Goal: Task Accomplishment & Management: Complete application form

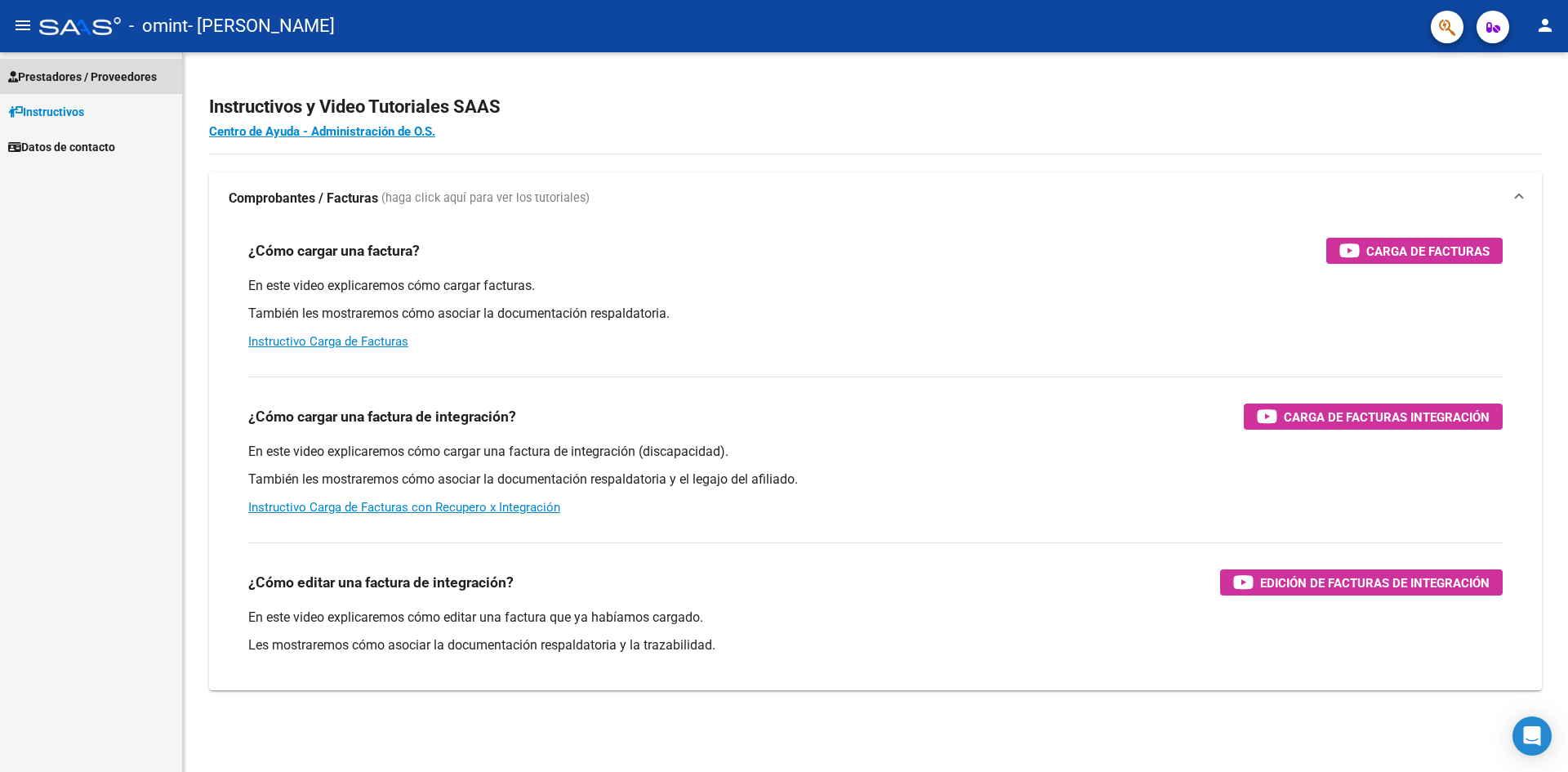
click at [119, 75] on span "Prestadores / Proveedores" at bounding box center [83, 76] width 149 height 18
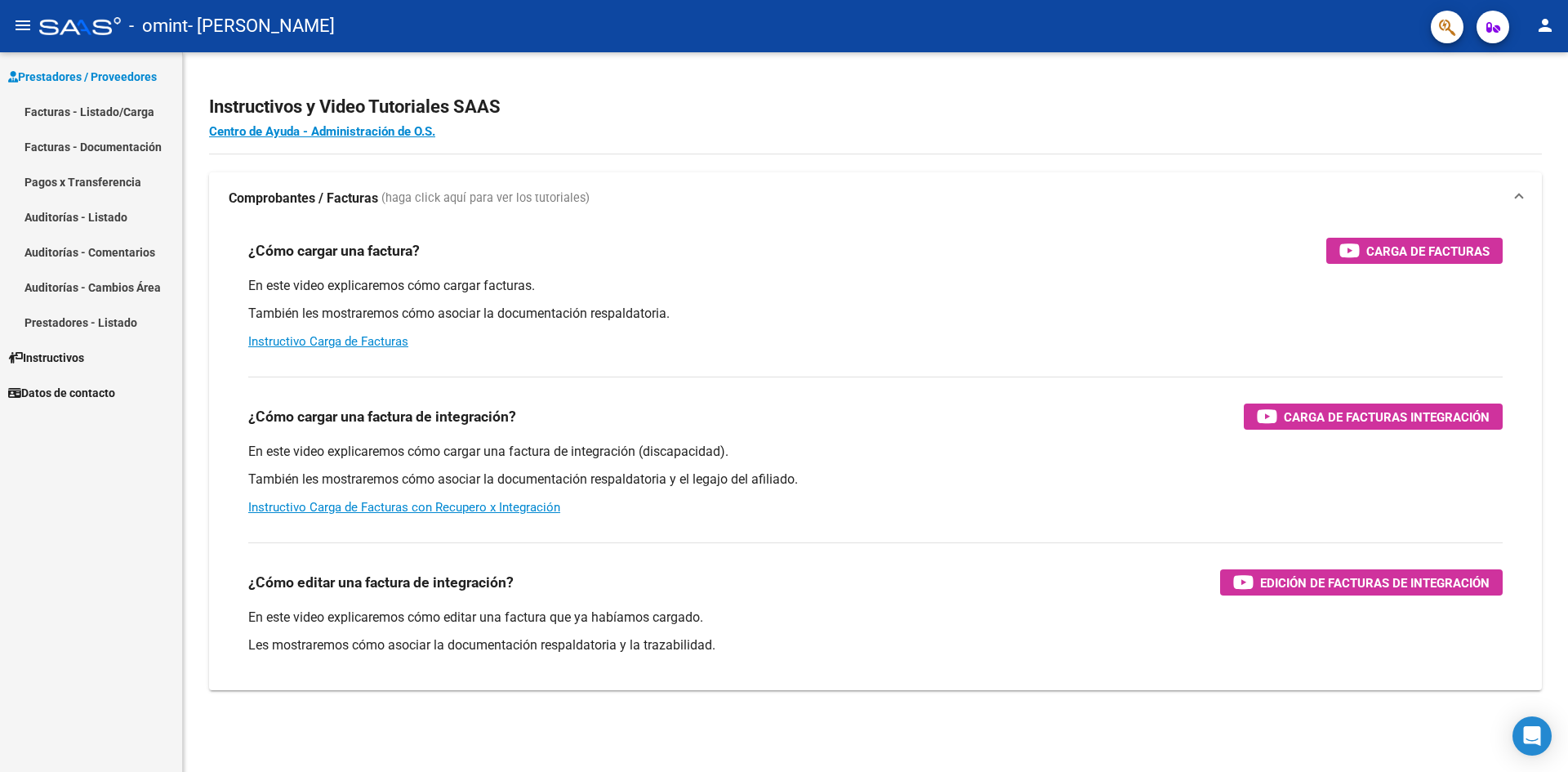
click at [118, 113] on link "Facturas - Listado/Carga" at bounding box center [91, 111] width 182 height 35
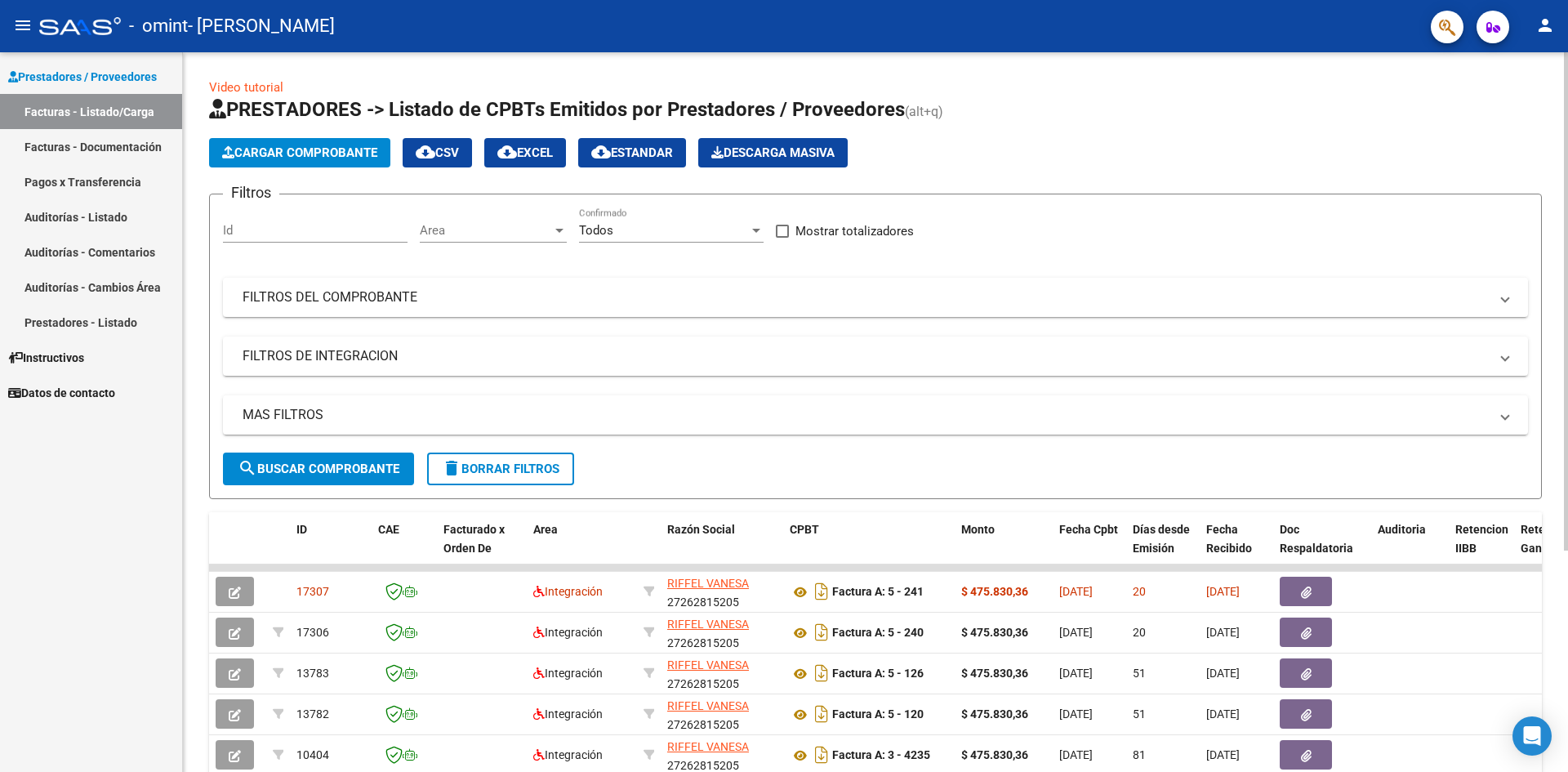
click at [275, 146] on span "Cargar Comprobante" at bounding box center [300, 152] width 156 height 15
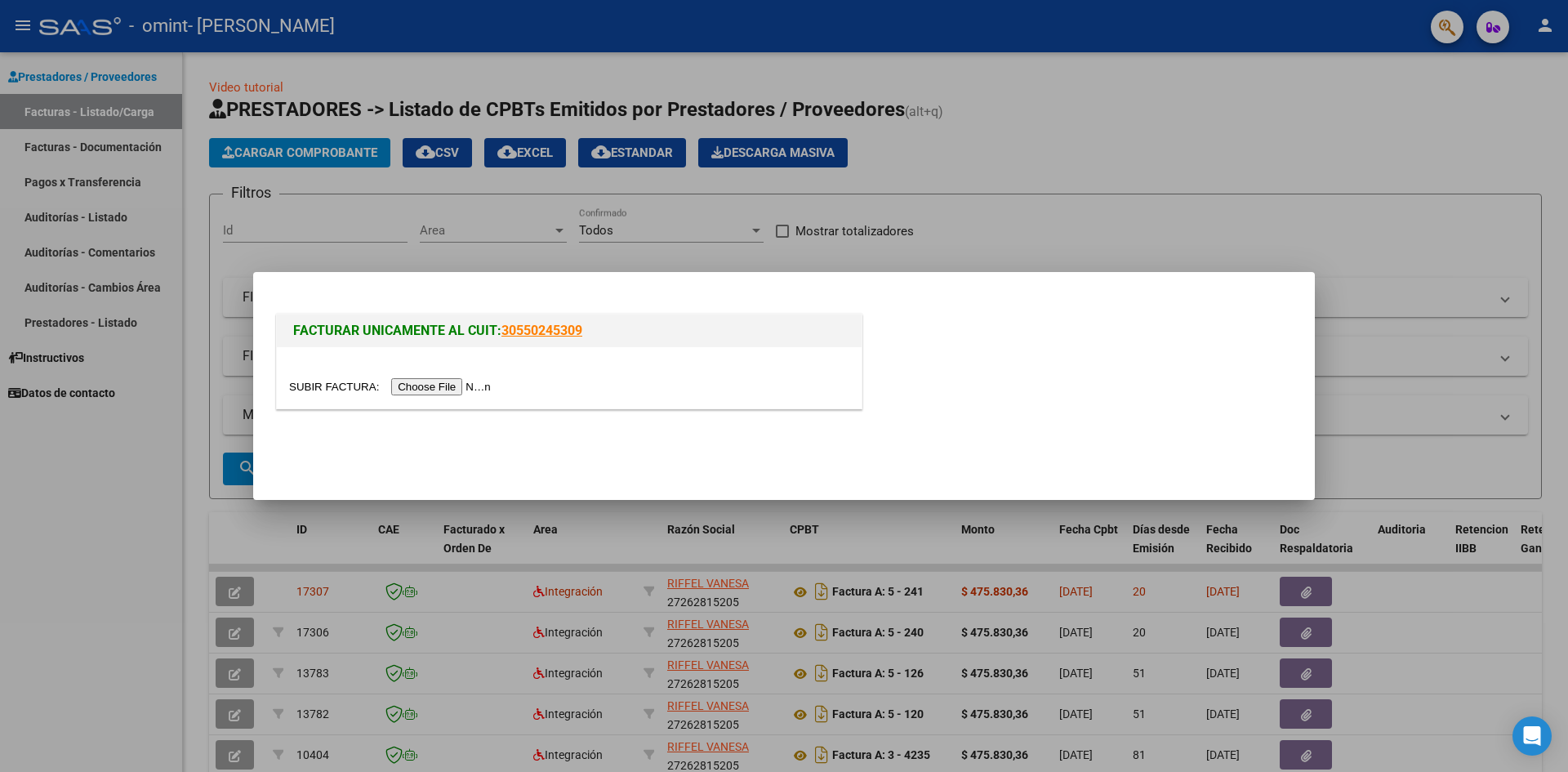
click at [416, 387] on input "file" at bounding box center [392, 386] width 207 height 17
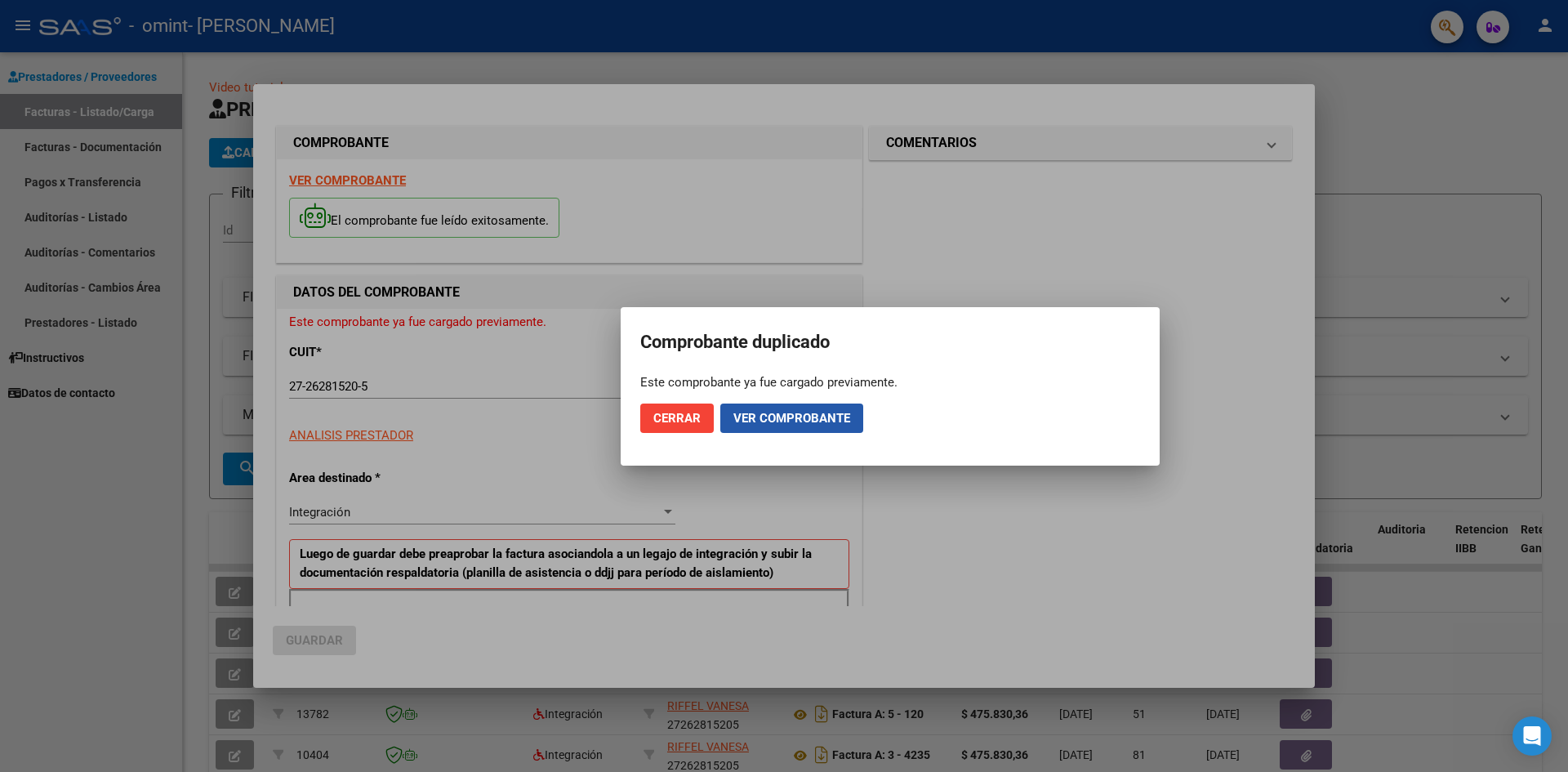
click at [802, 423] on span "Ver comprobante" at bounding box center [792, 418] width 117 height 15
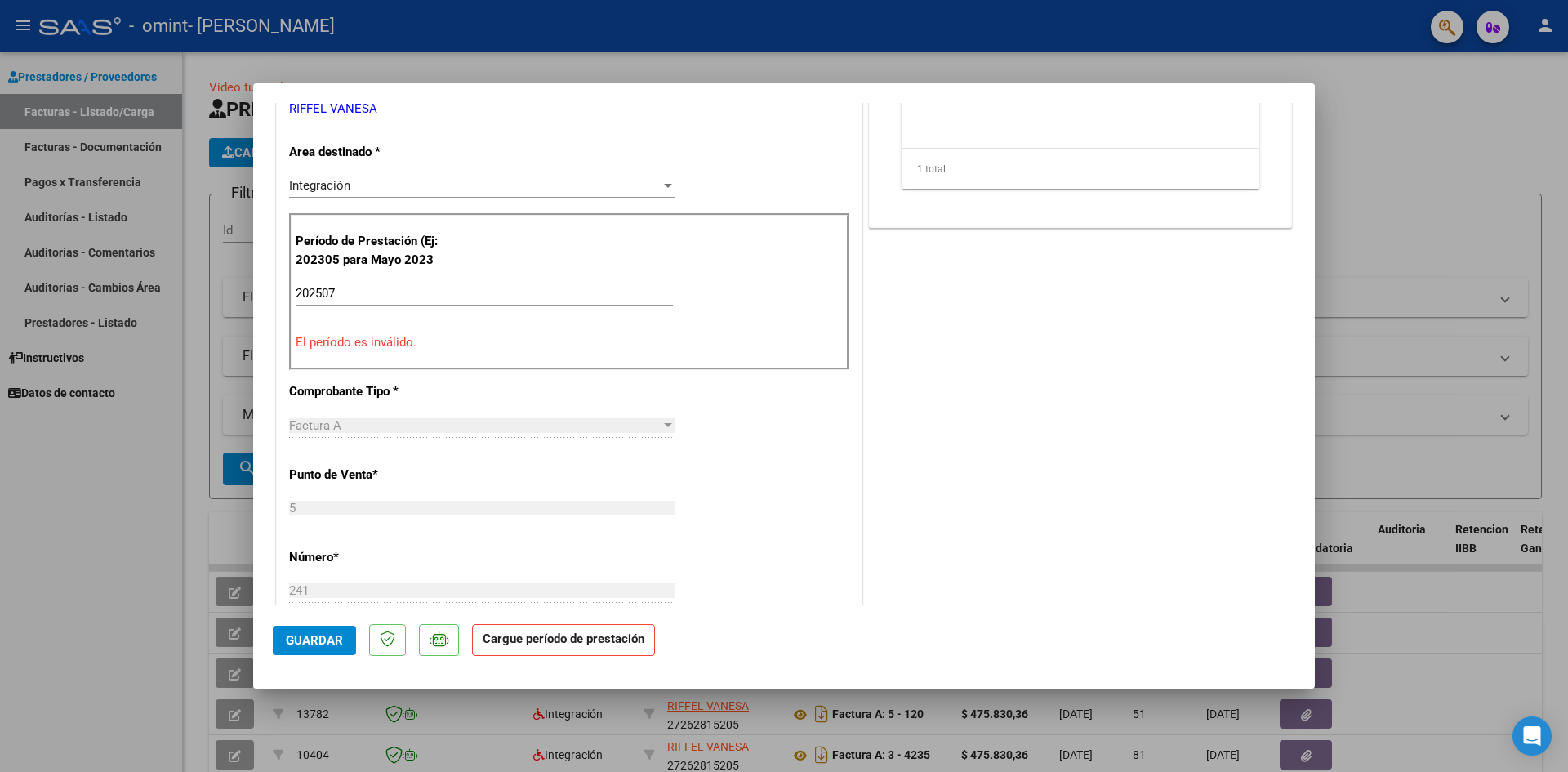
scroll to position [327, 0]
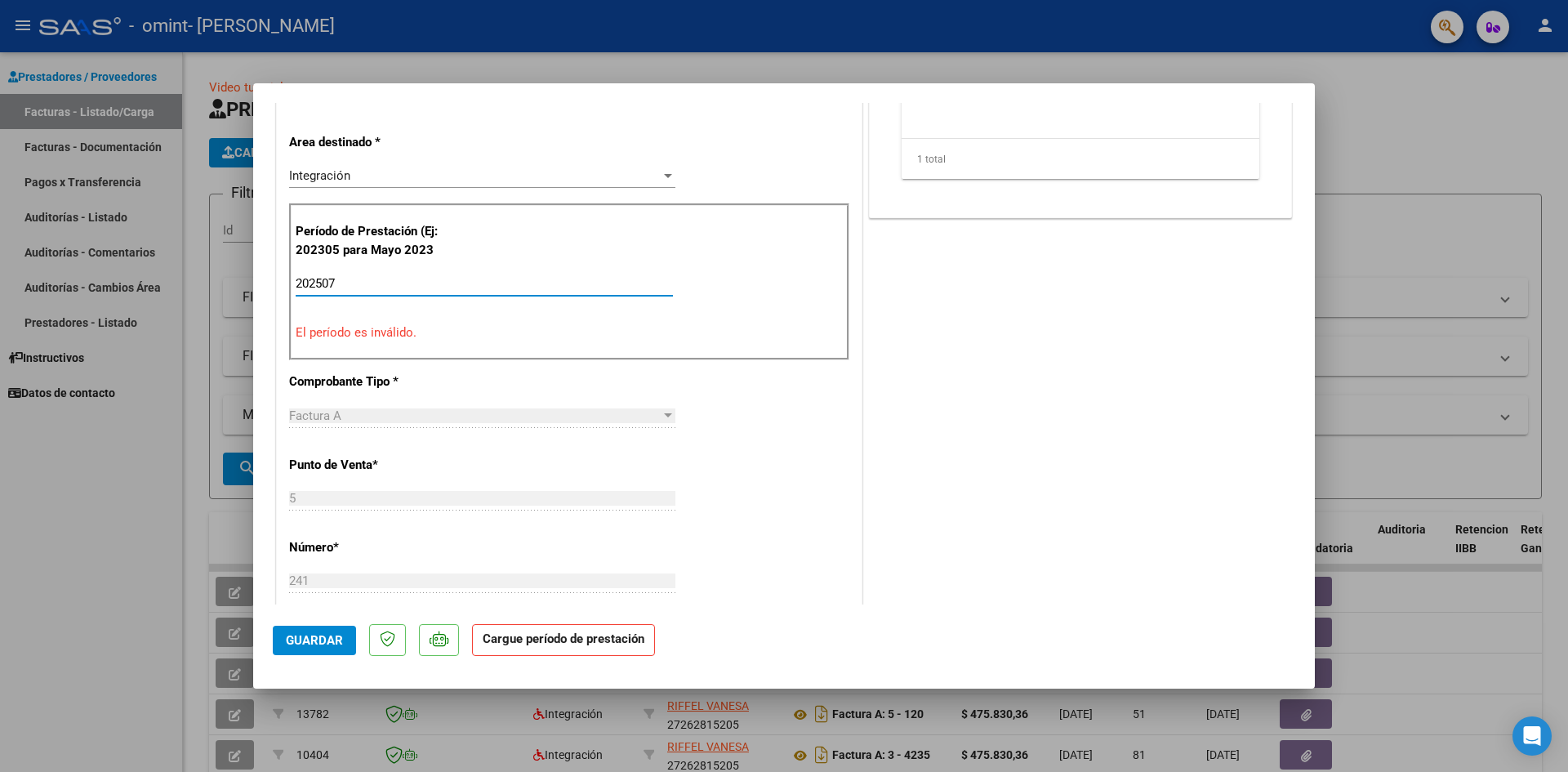
click at [389, 280] on input "202507" at bounding box center [484, 283] width 377 height 15
type input "2"
type input "202507"
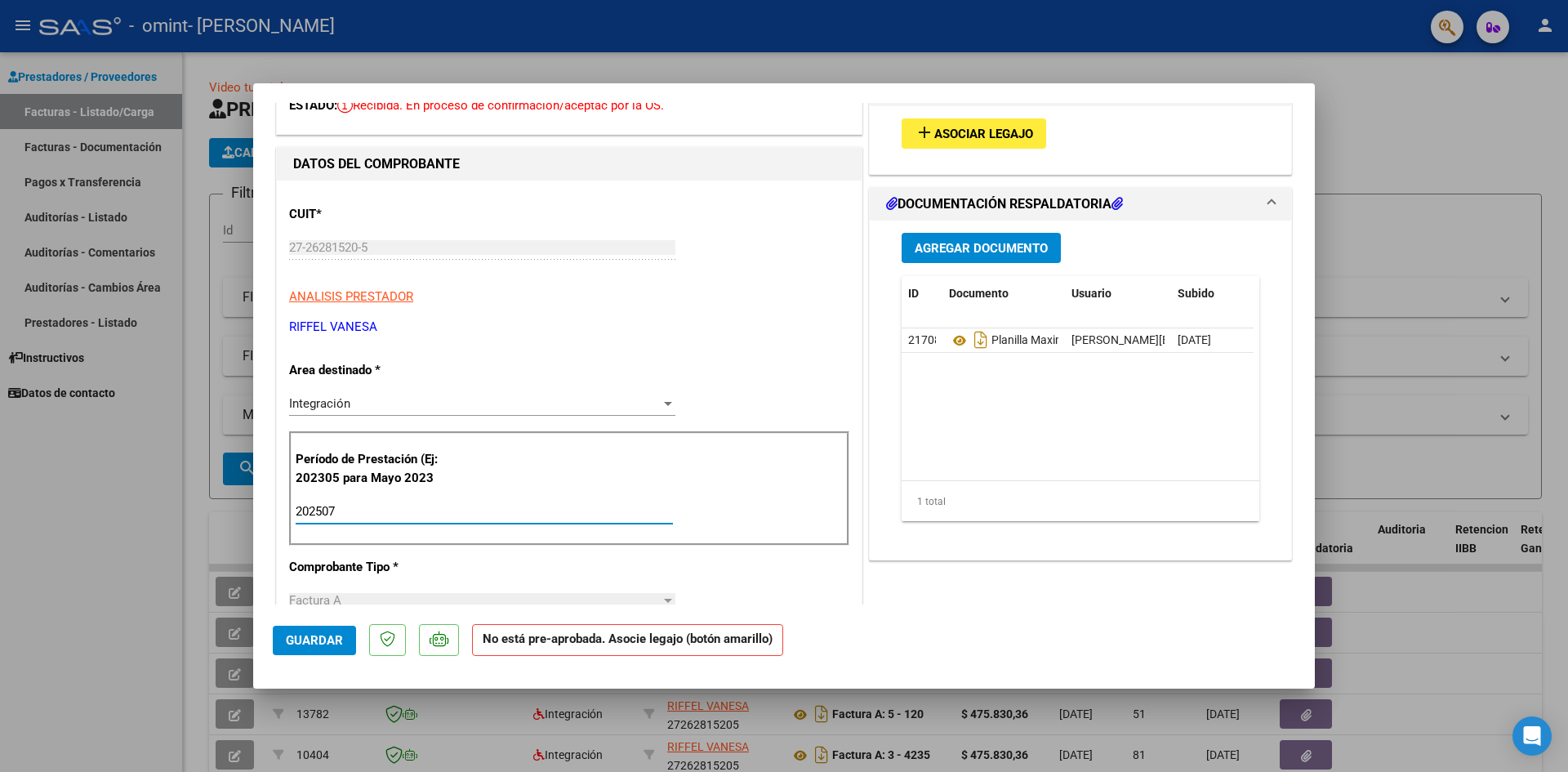
scroll to position [0, 0]
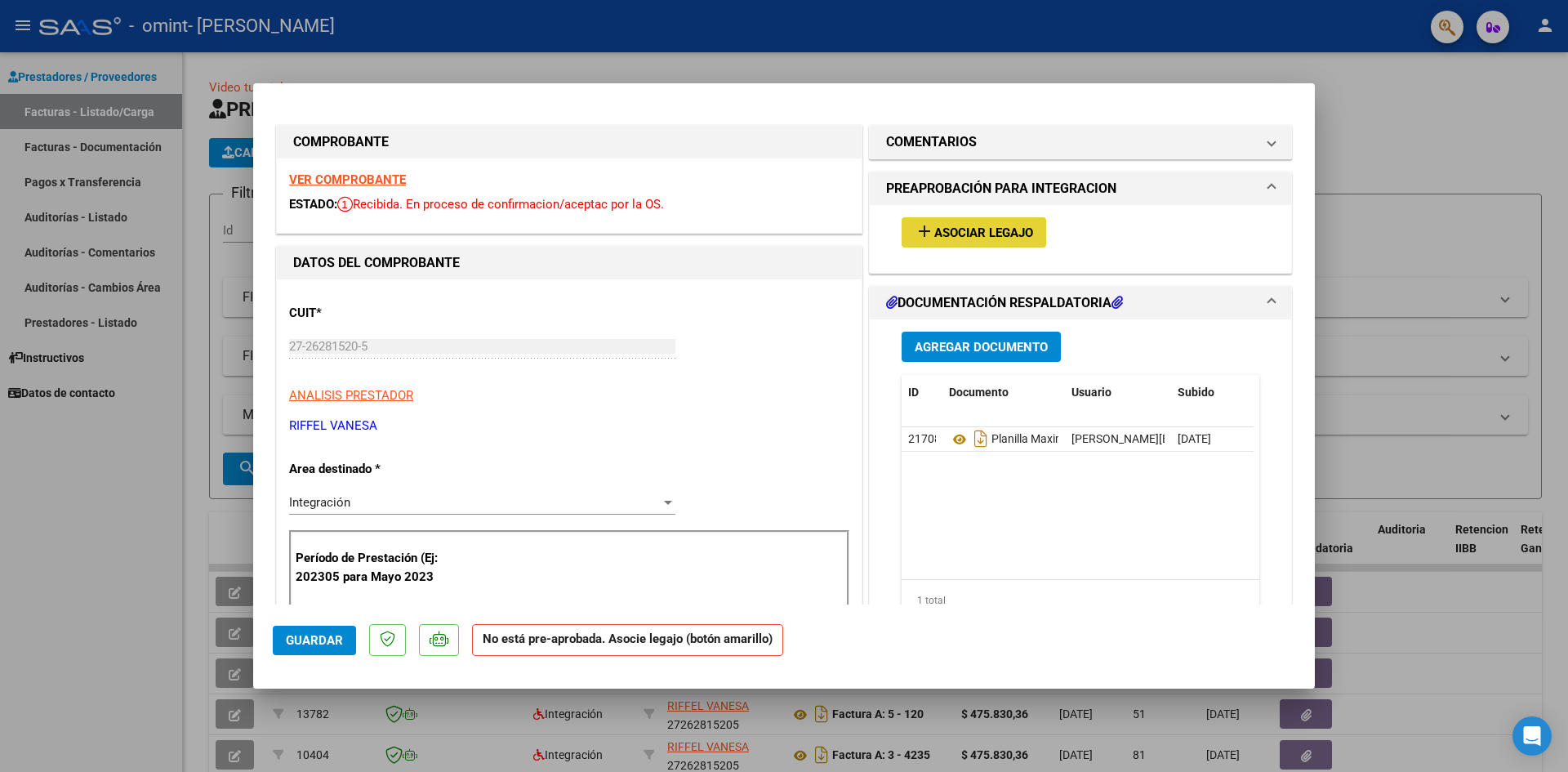
click at [959, 231] on span "Asociar Legajo" at bounding box center [984, 233] width 99 height 15
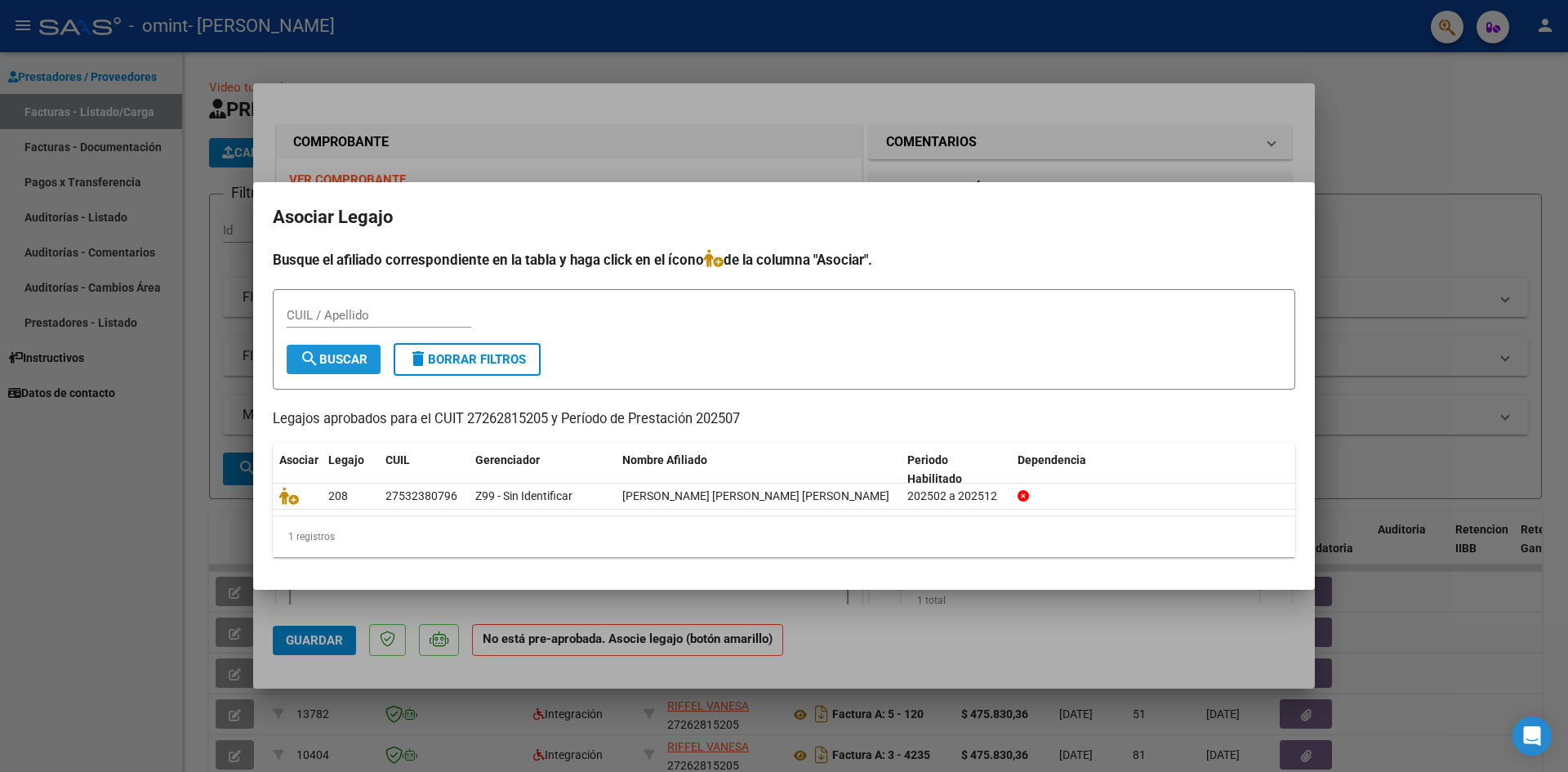
click at [351, 357] on span "search Buscar" at bounding box center [333, 359] width 68 height 15
click at [1382, 155] on div at bounding box center [784, 386] width 1568 height 772
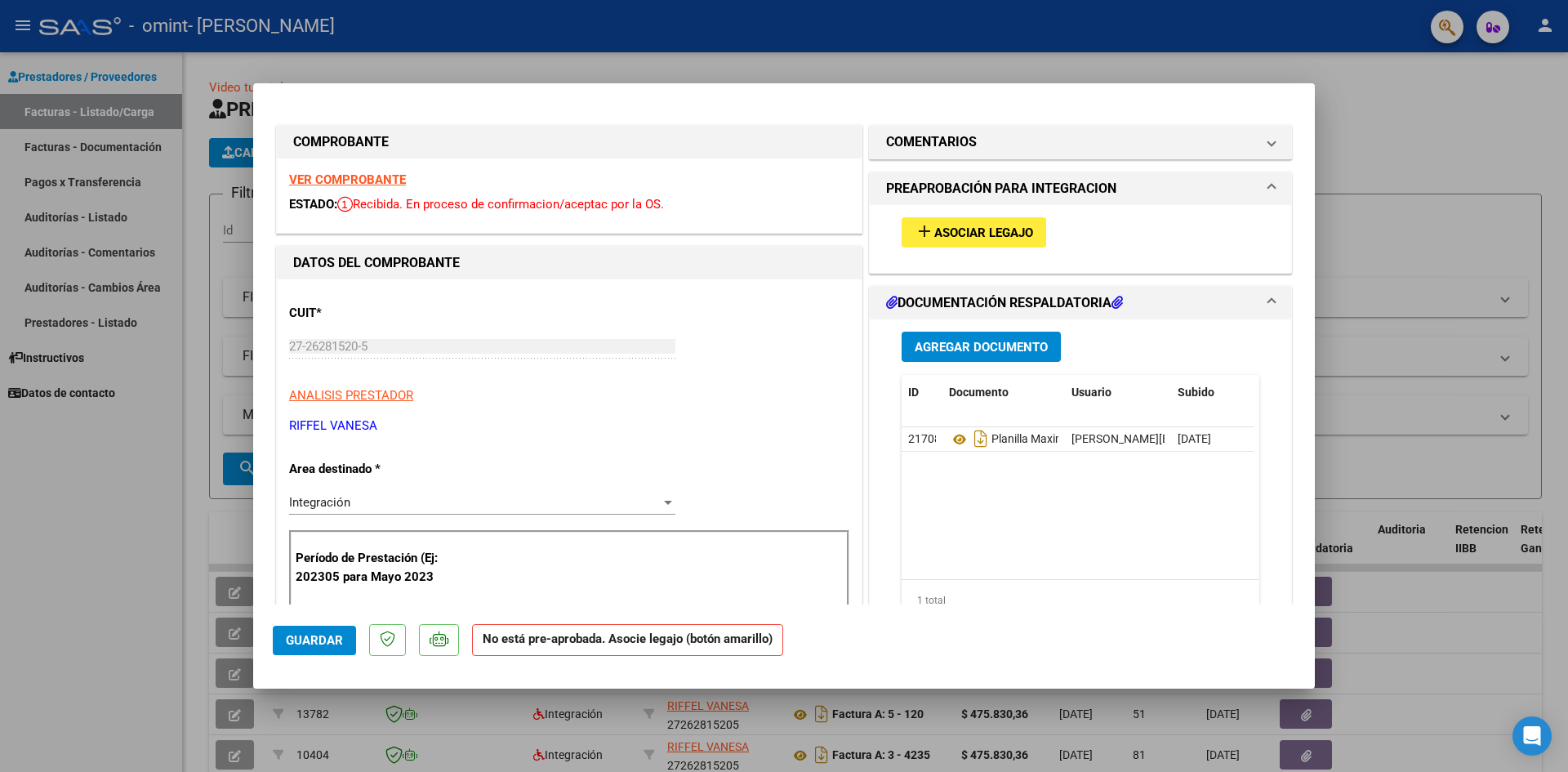
click at [119, 583] on div at bounding box center [784, 386] width 1568 height 772
type input "$ 0,00"
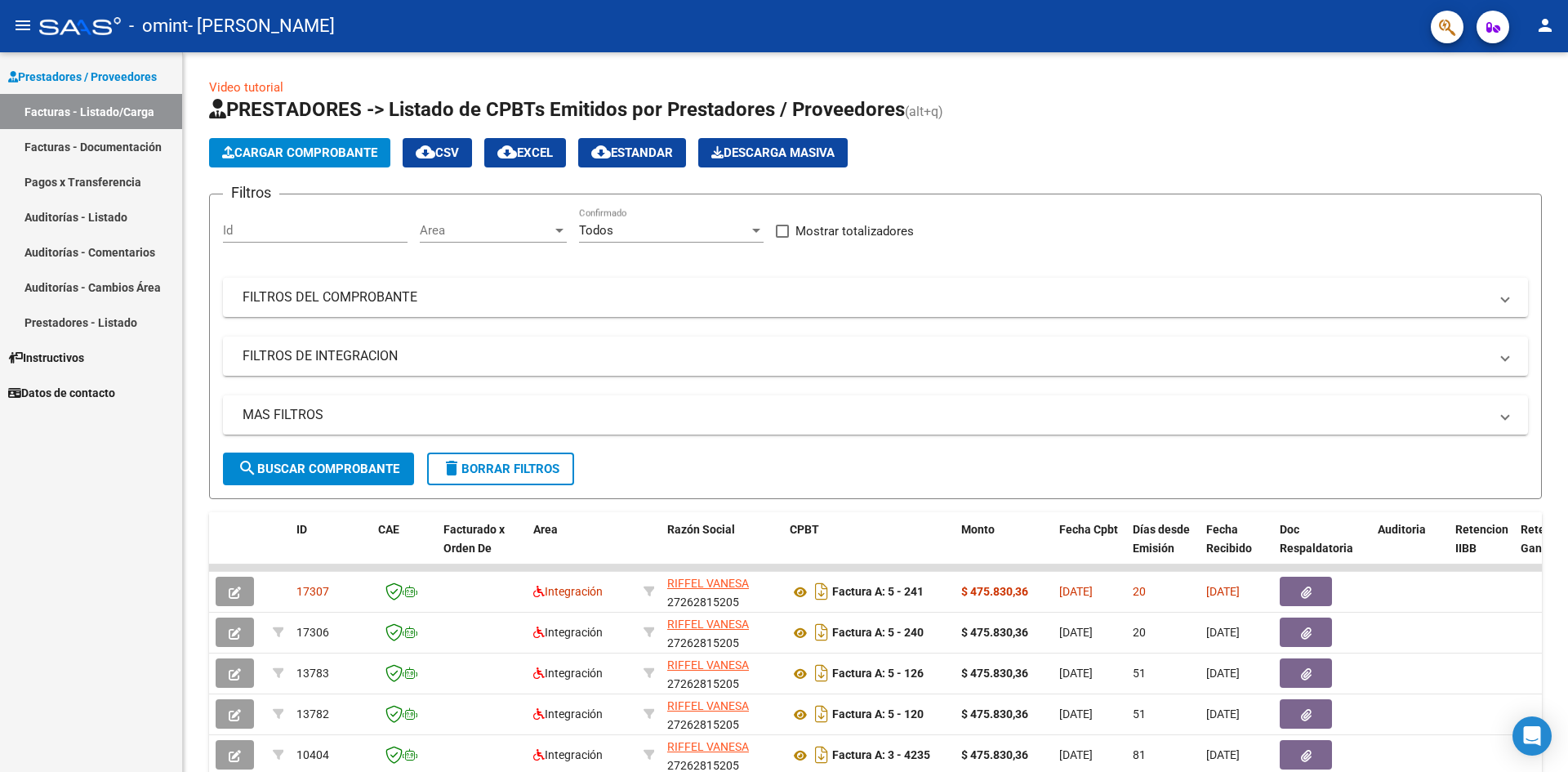
click at [132, 321] on link "Prestadores - Listado" at bounding box center [91, 321] width 182 height 35
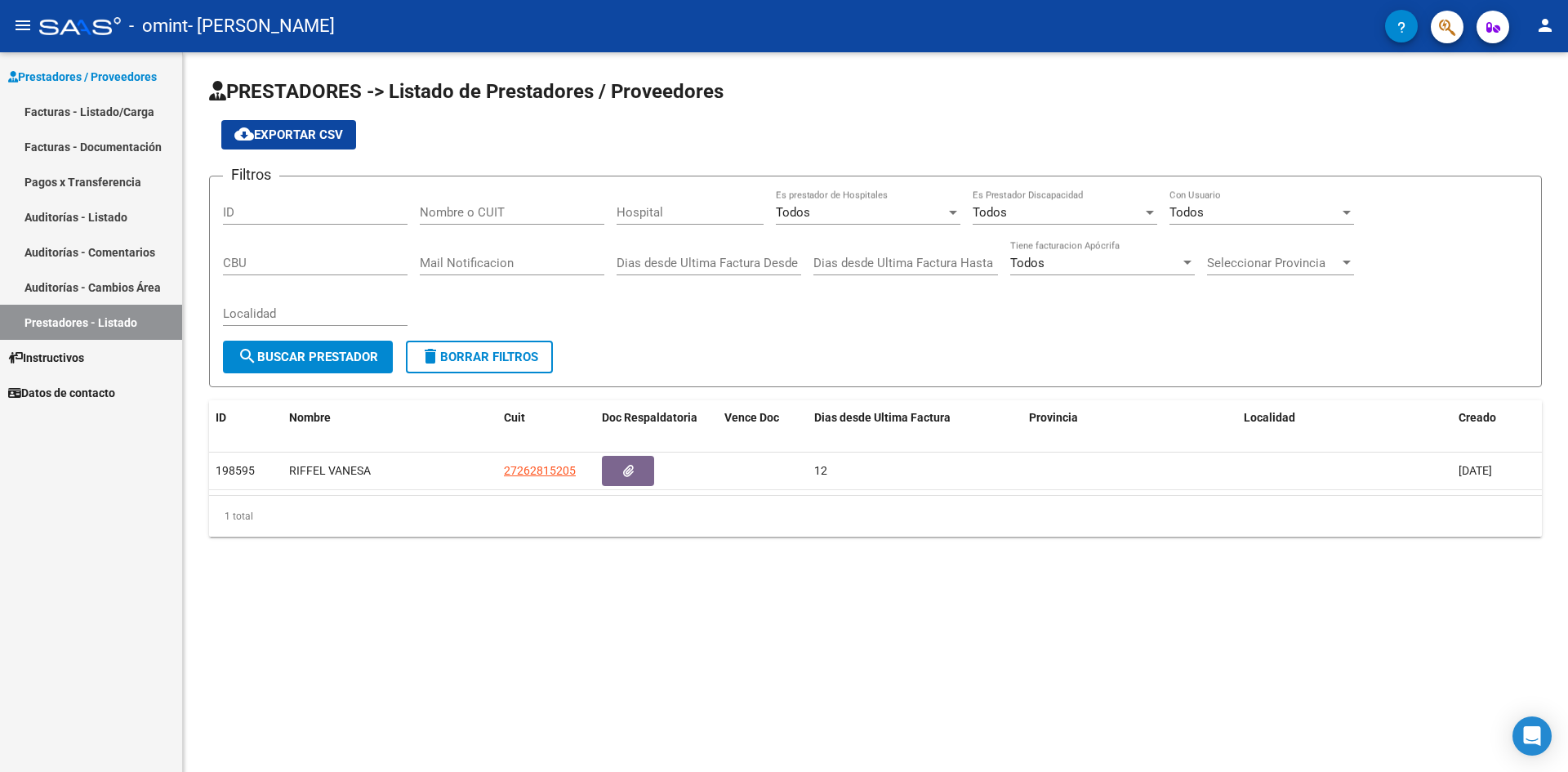
click at [78, 108] on link "Facturas - Listado/Carga" at bounding box center [91, 111] width 182 height 35
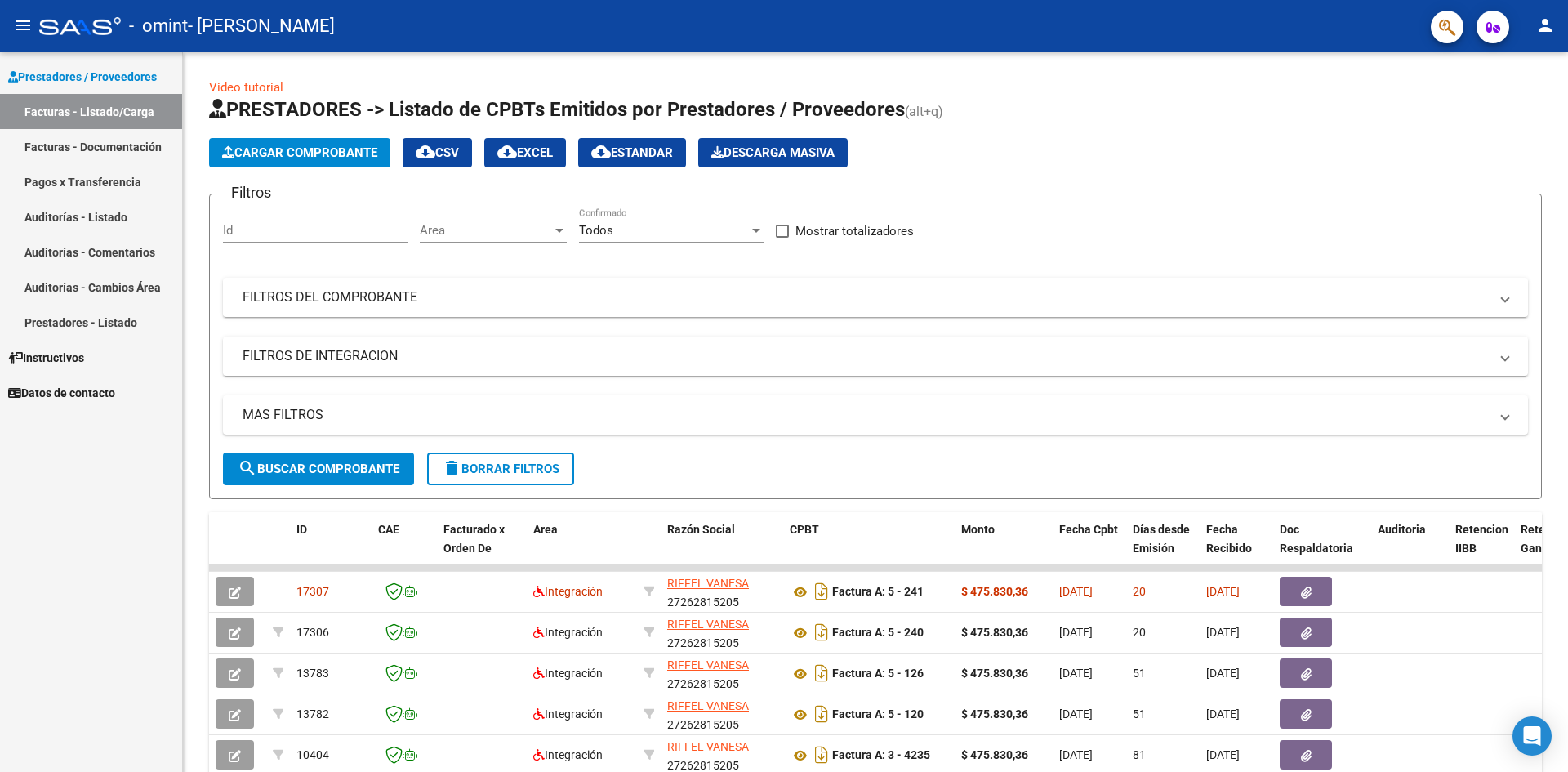
click at [98, 143] on link "Facturas - Documentación" at bounding box center [91, 146] width 182 height 35
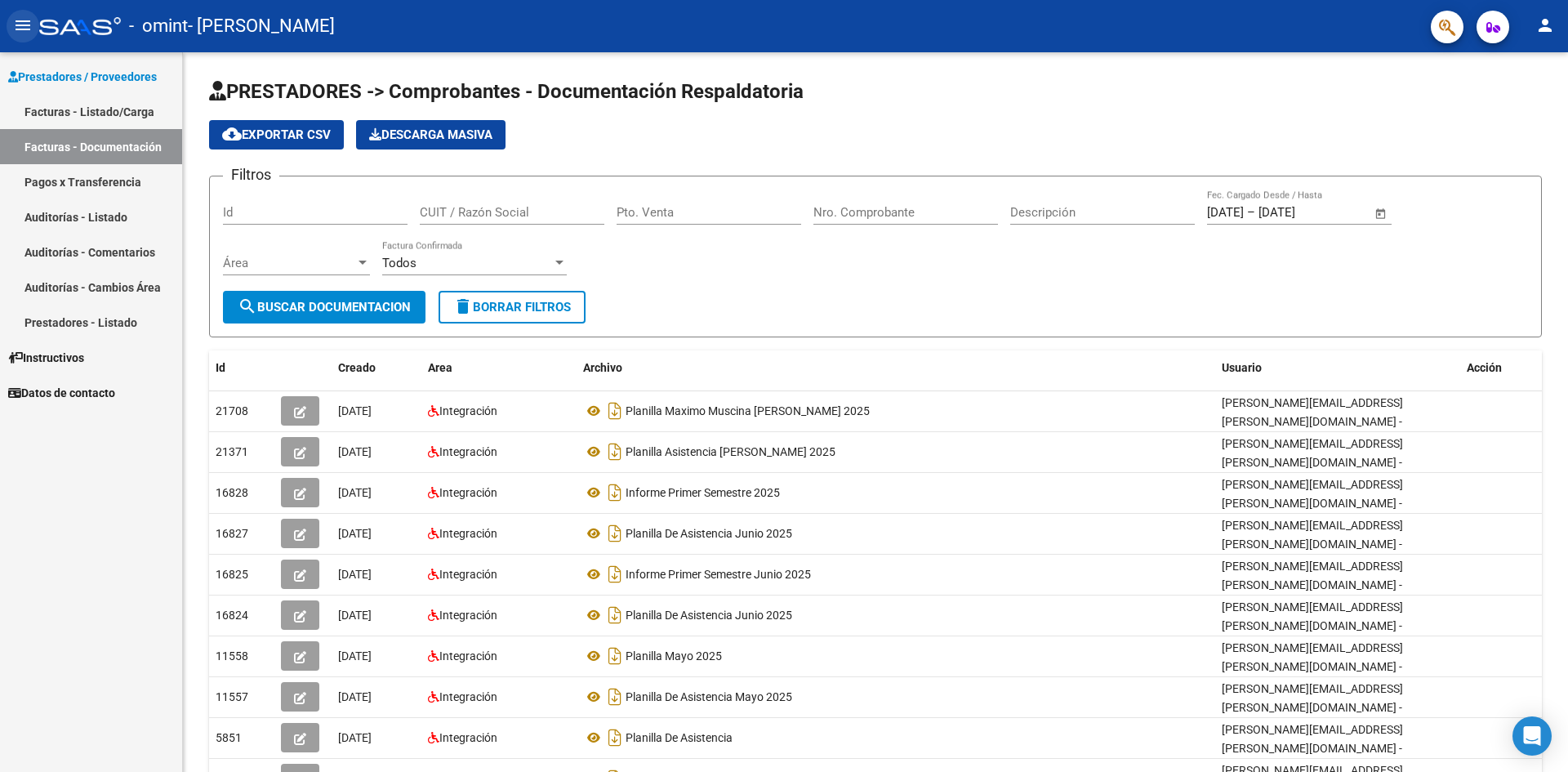
click at [27, 25] on mat-icon "menu" at bounding box center [22, 25] width 20 height 20
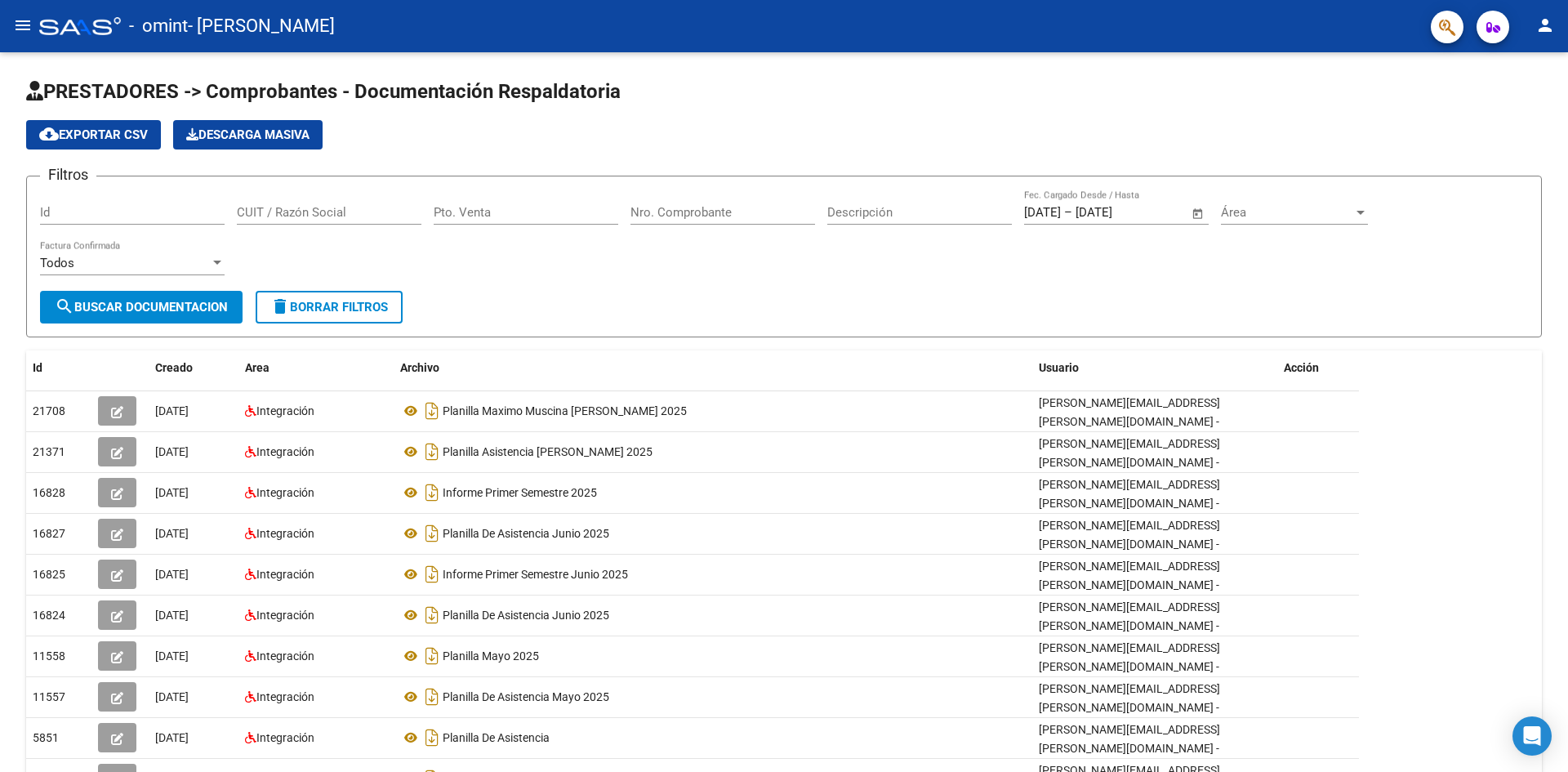
click at [27, 25] on mat-icon "menu" at bounding box center [22, 25] width 20 height 20
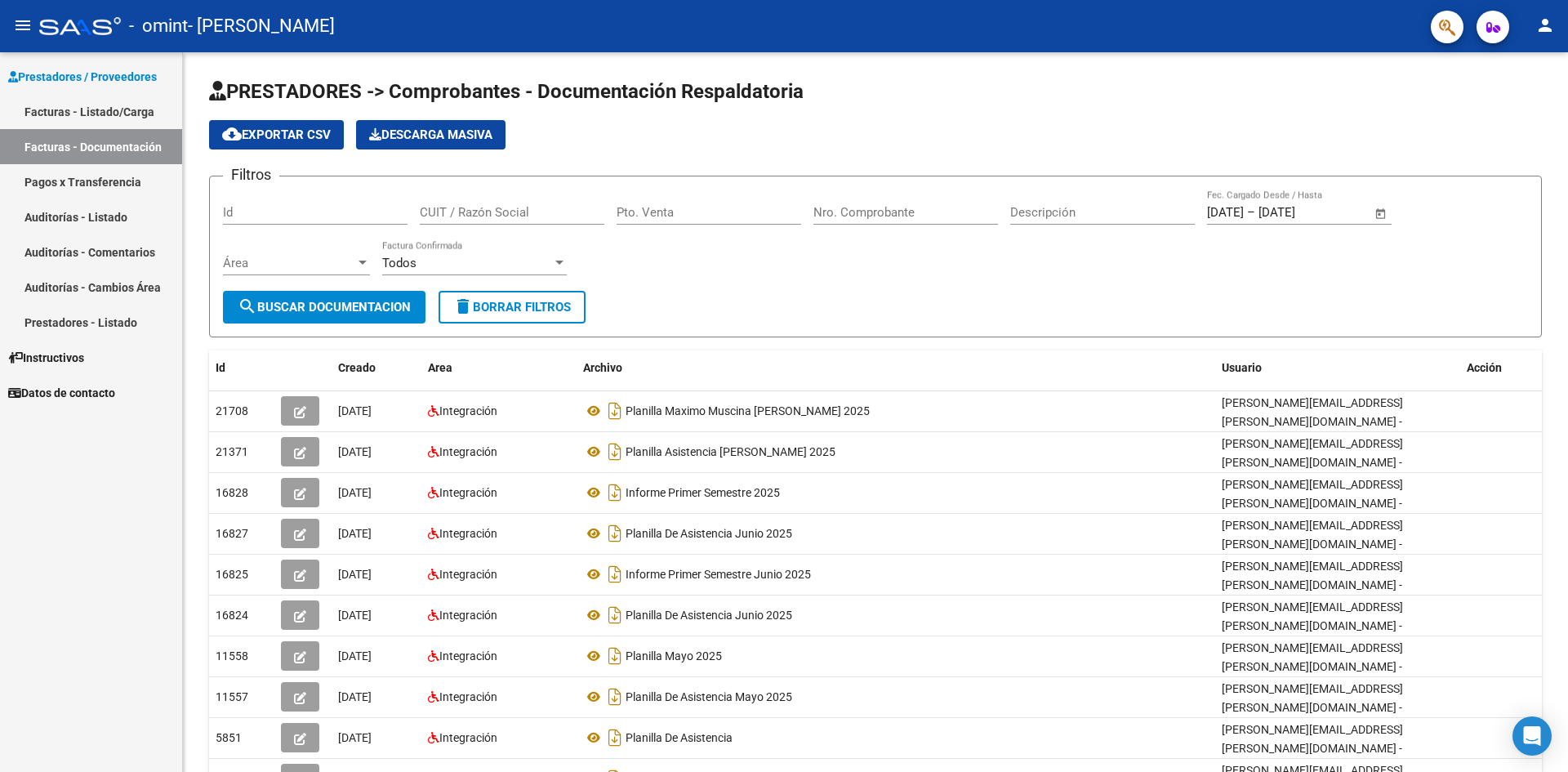
click at [101, 391] on span "Datos de contacto" at bounding box center [62, 392] width 107 height 18
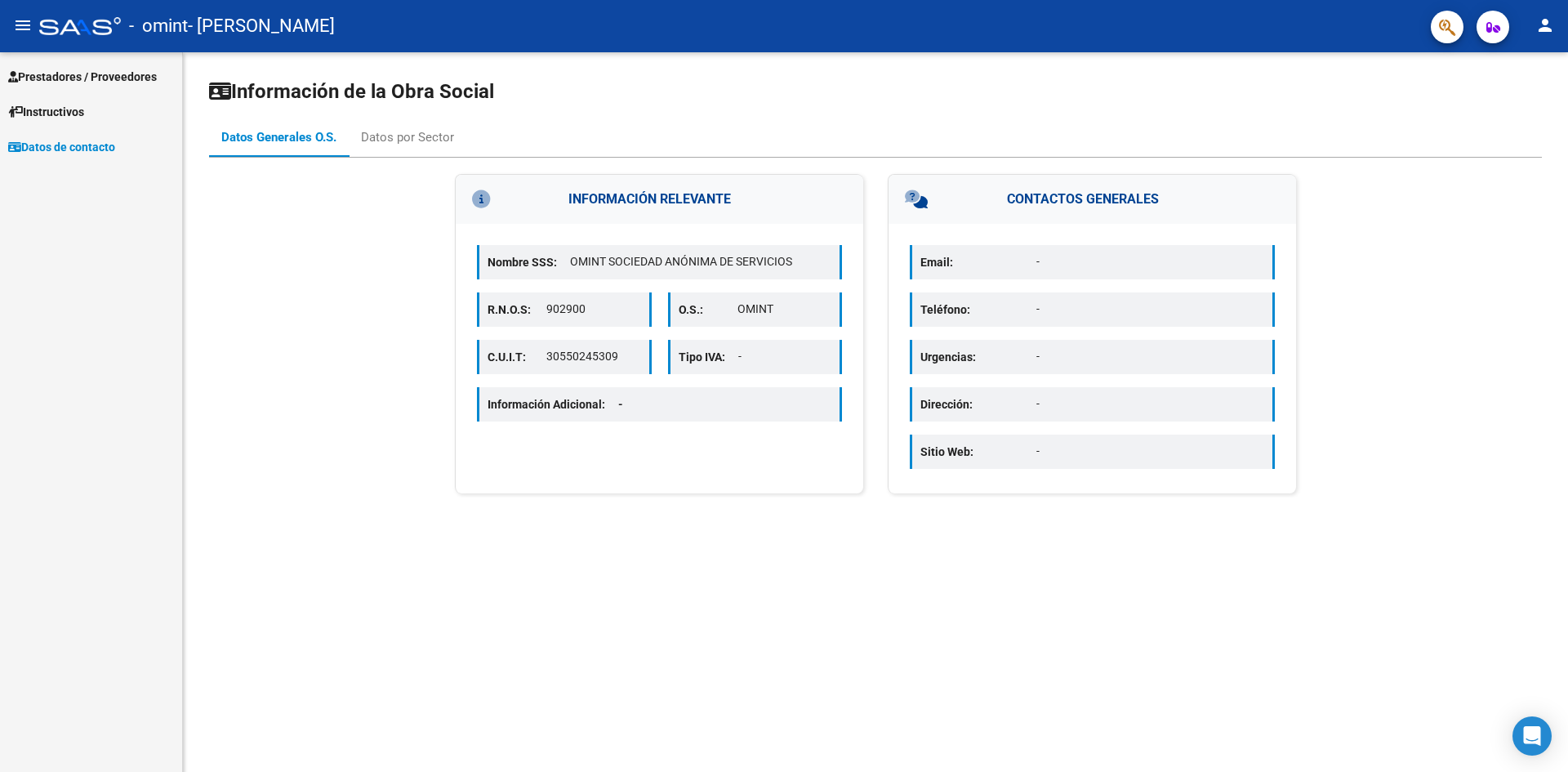
click at [28, 24] on mat-icon "menu" at bounding box center [22, 25] width 20 height 20
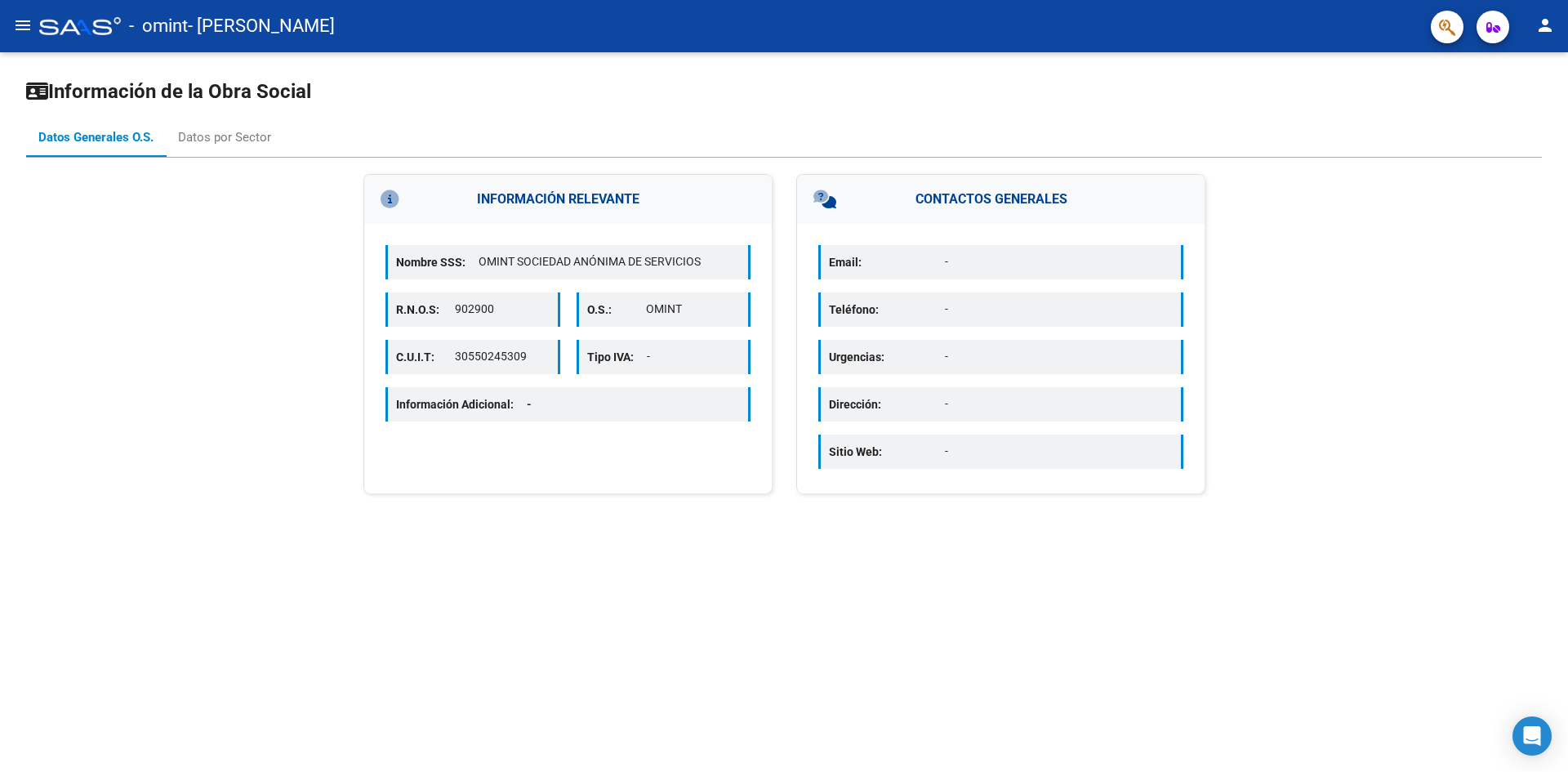
click at [28, 24] on mat-icon "menu" at bounding box center [22, 25] width 20 height 20
